Goal: Information Seeking & Learning: Learn about a topic

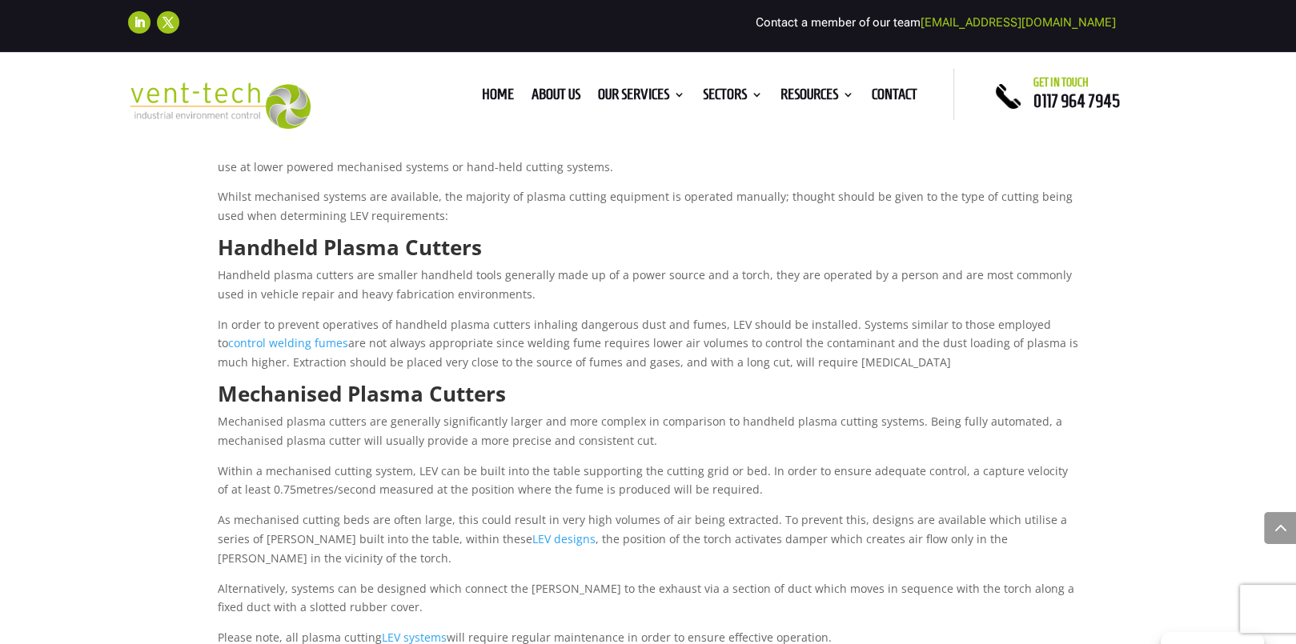
click at [1065, 245] on h2 "Handheld Plasma Cutters" at bounding box center [649, 251] width 863 height 29
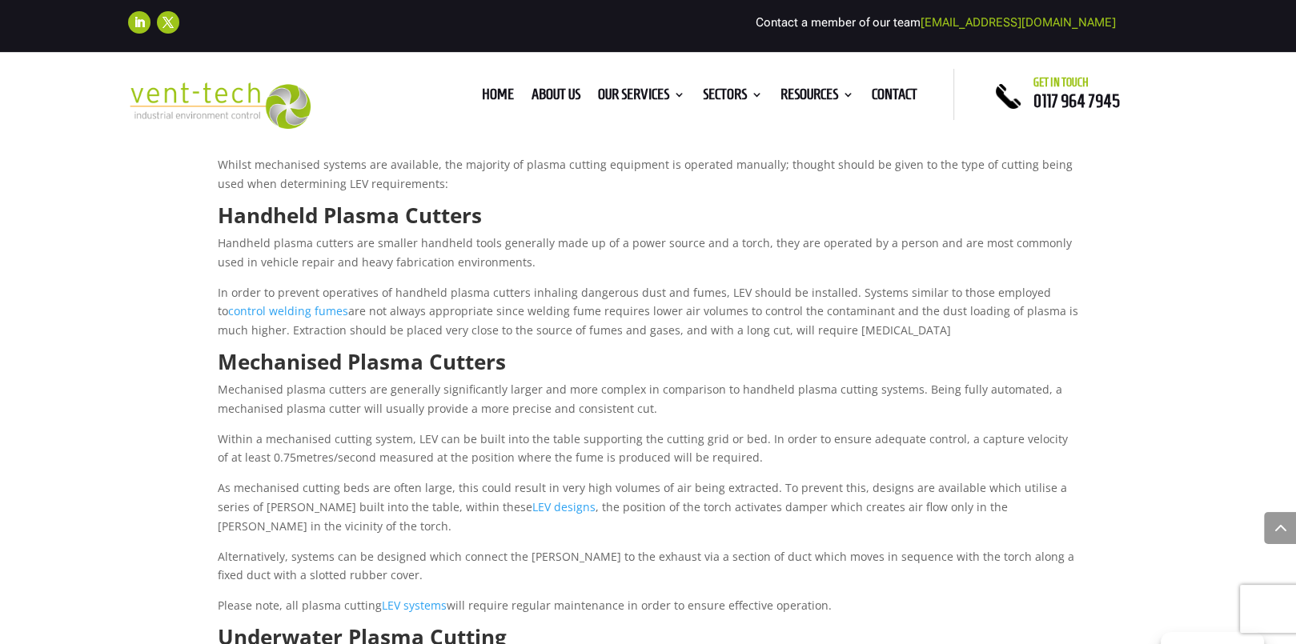
scroll to position [893, 0]
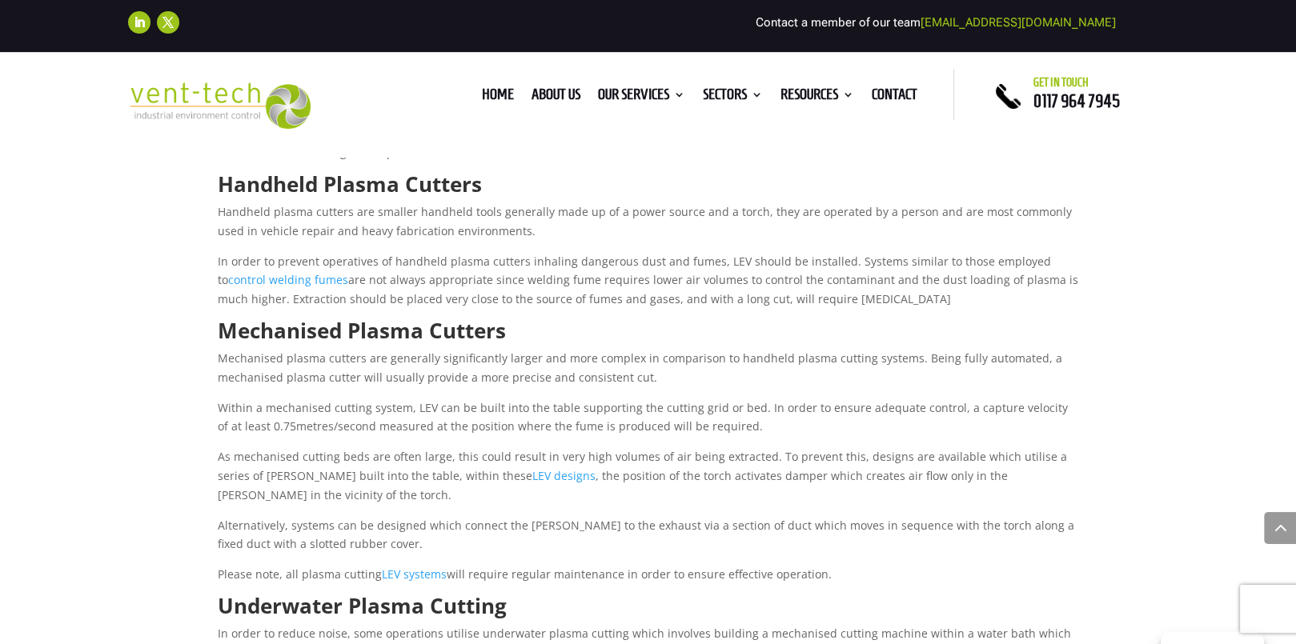
click at [348, 272] on link "control welding fumes" at bounding box center [288, 279] width 120 height 15
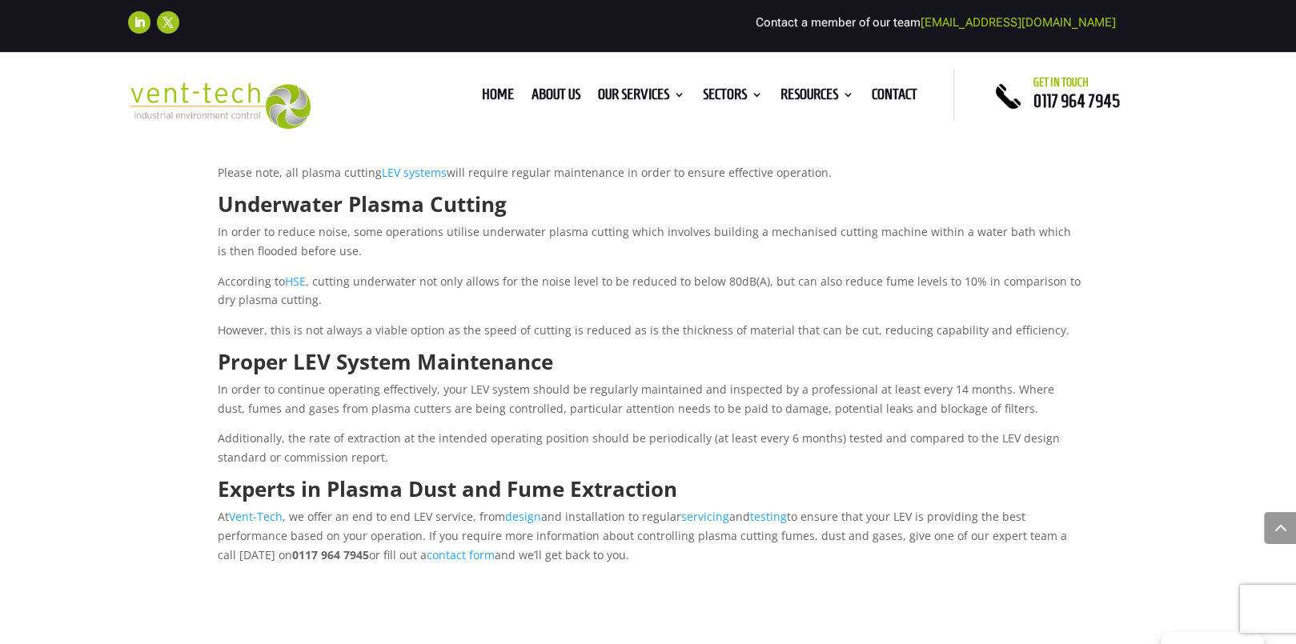
scroll to position [1329, 0]
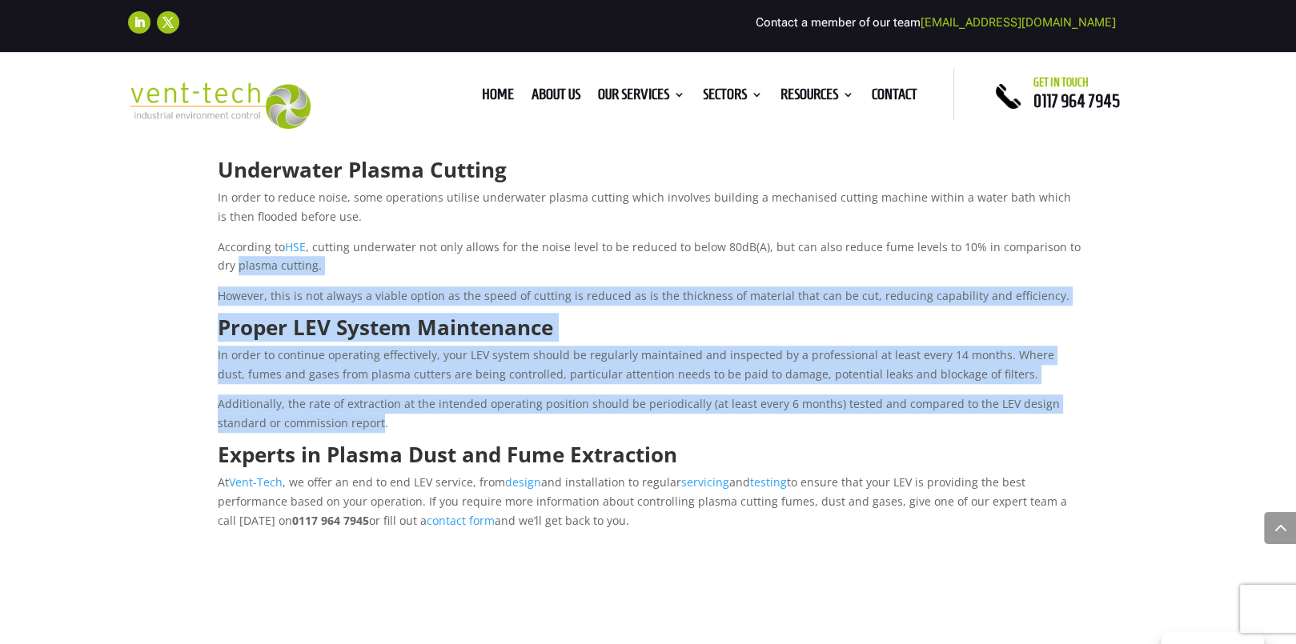
drag, startPoint x: 380, startPoint y: 421, endPoint x: 76, endPoint y: 276, distance: 336.9
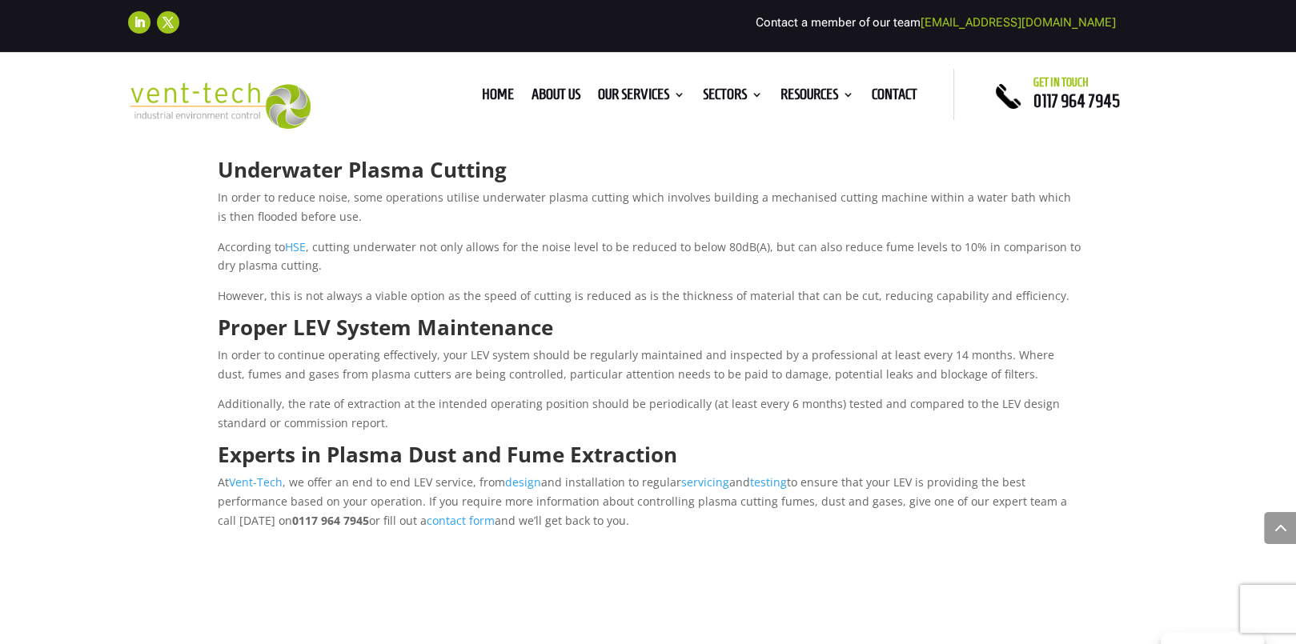
click at [464, 418] on p "Additionally, the rate of extraction at the intended operating position should …" at bounding box center [649, 420] width 863 height 50
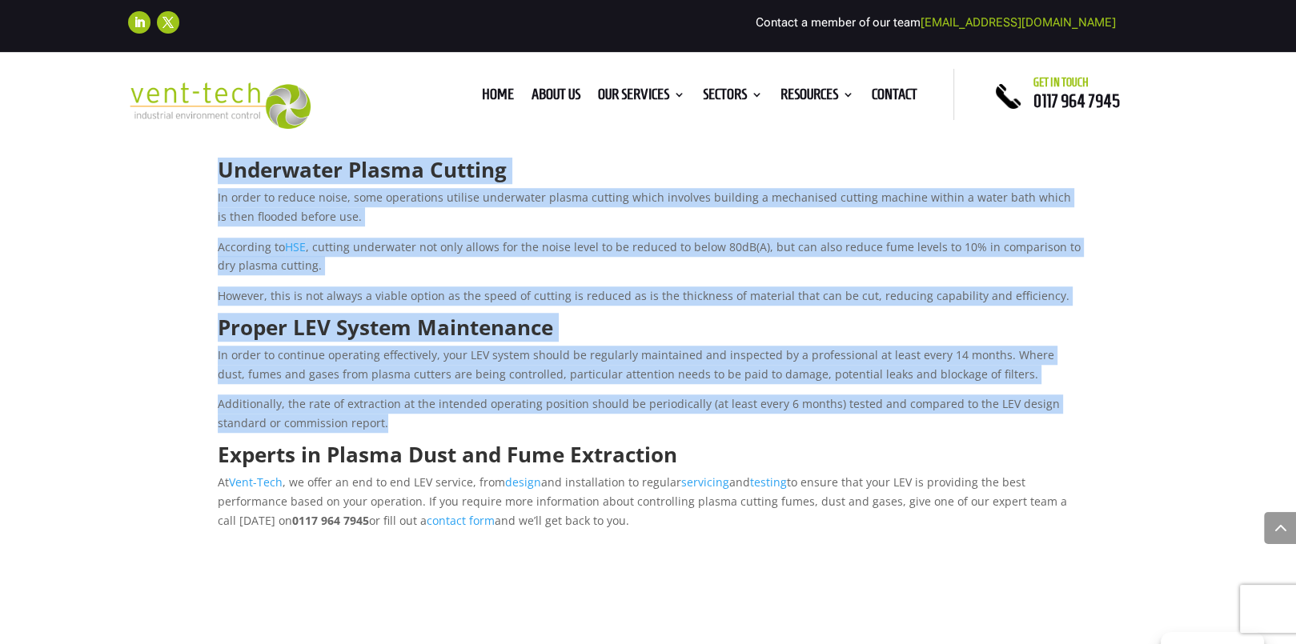
drag, startPoint x: 387, startPoint y: 422, endPoint x: 202, endPoint y: 159, distance: 321.6
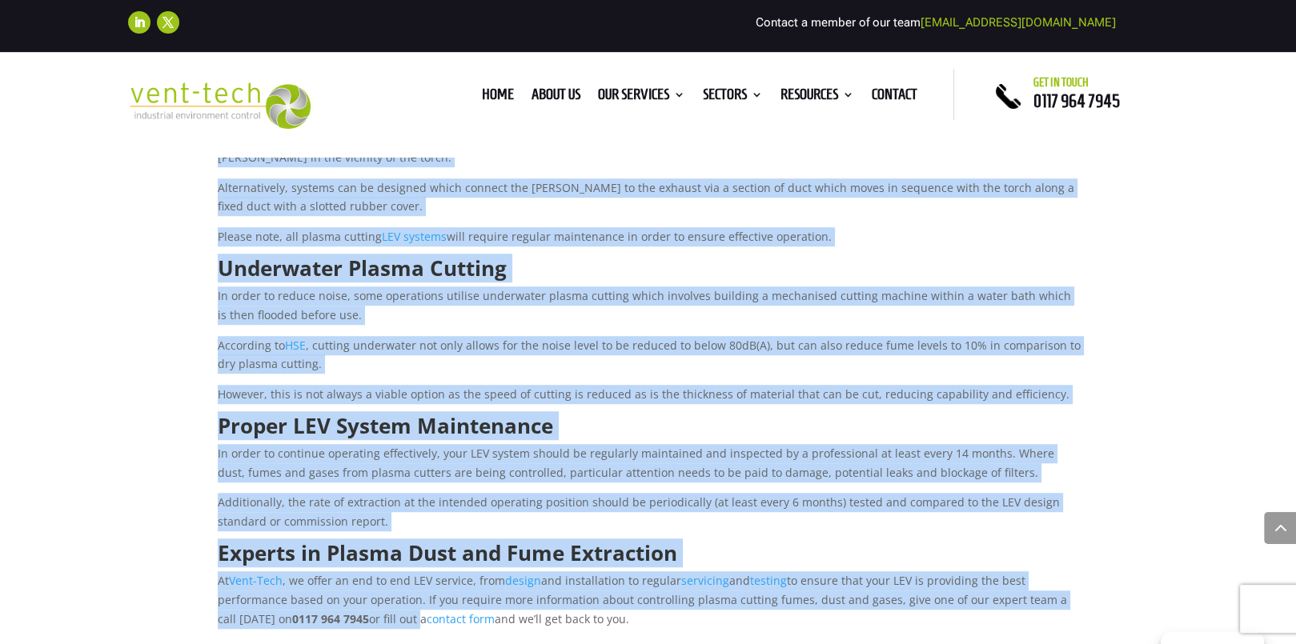
scroll to position [1231, 0]
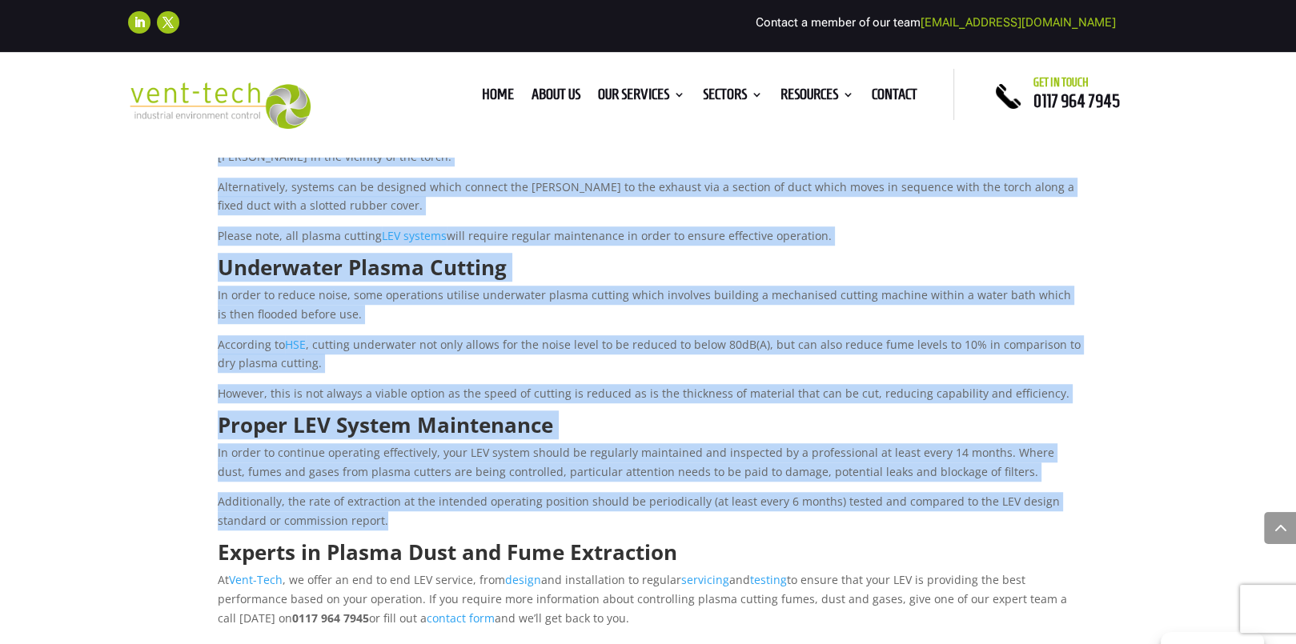
drag, startPoint x: 219, startPoint y: 292, endPoint x: 480, endPoint y: 519, distance: 345.6
copy div "Mechanised Plasma Cutters Mechanised plasma cutters are generally significantly…"
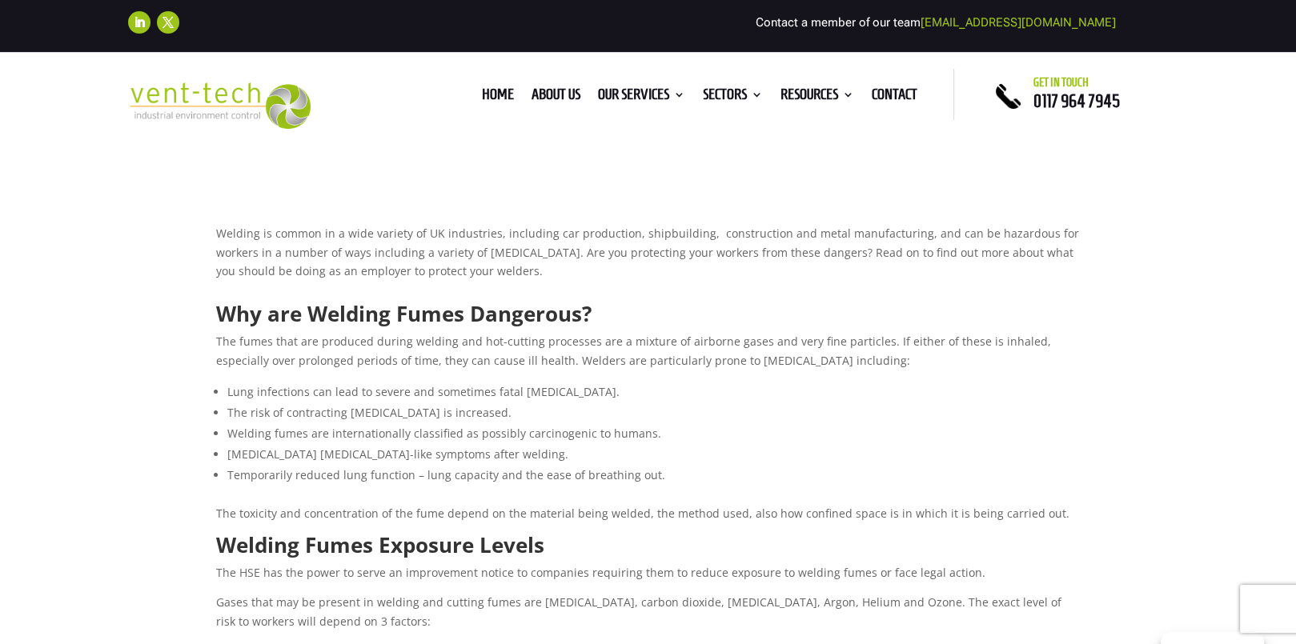
scroll to position [71, 0]
